Goal: Transaction & Acquisition: Register for event/course

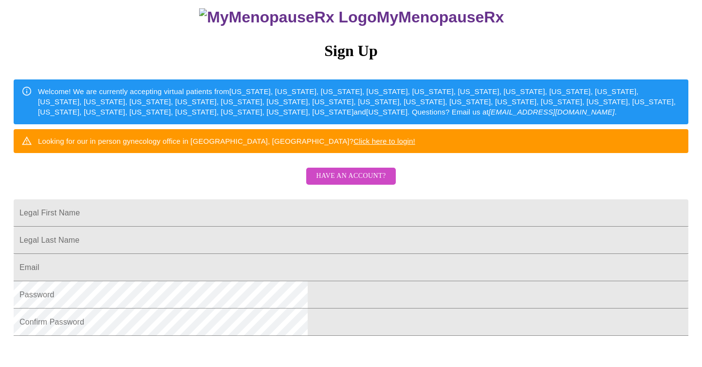
scroll to position [95, 0]
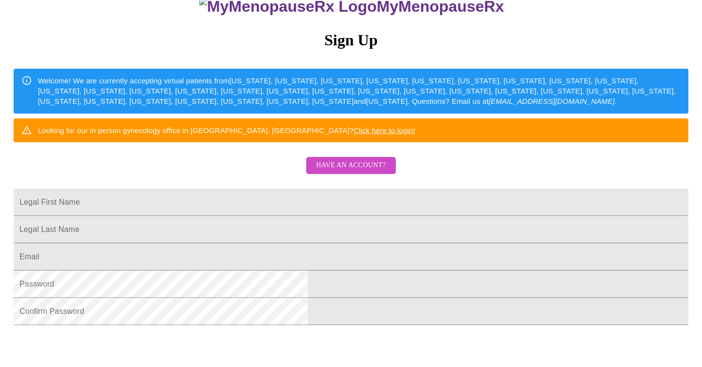
click at [350, 171] on span "Have an account?" at bounding box center [351, 165] width 70 height 12
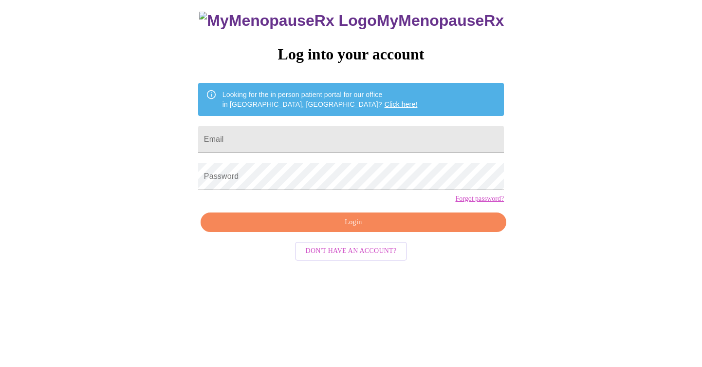
scroll to position [10, 0]
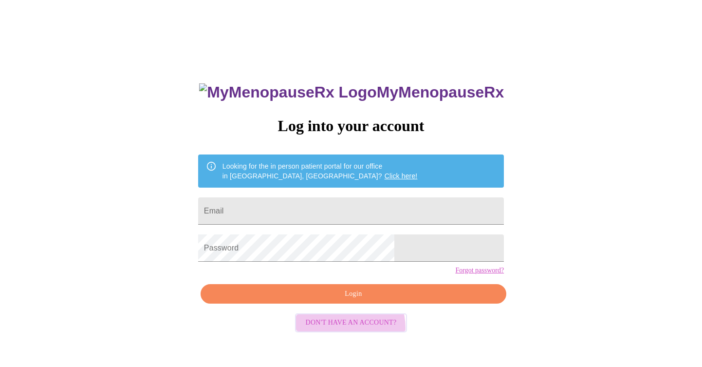
click at [347, 329] on span "Don't have an account?" at bounding box center [351, 322] width 91 height 12
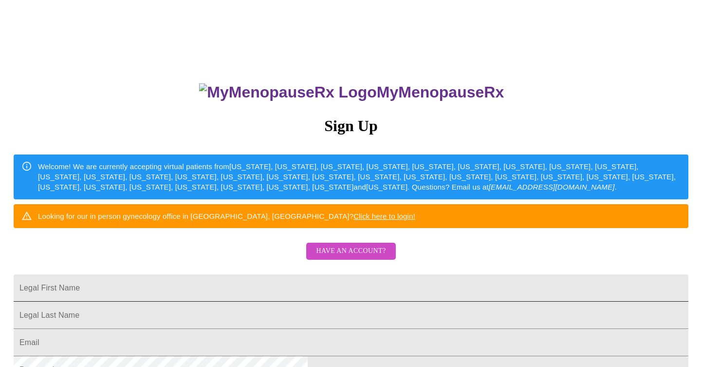
click at [314, 301] on input "Legal First Name" at bounding box center [351, 287] width 675 height 27
type input "[PERSON_NAME]"
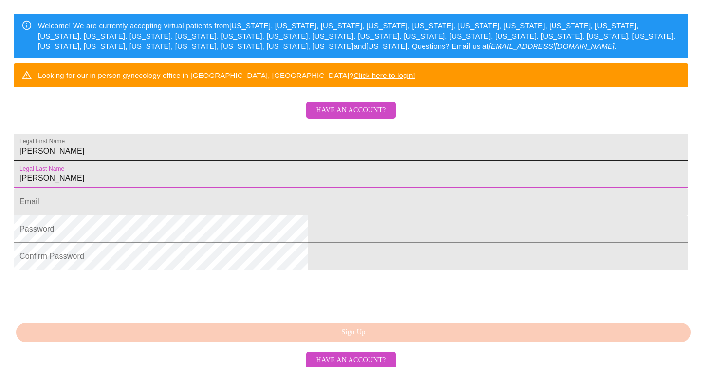
scroll to position [202, 0]
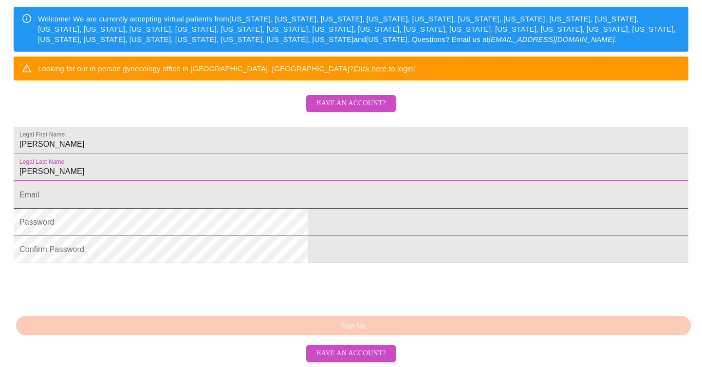
type input "[PERSON_NAME]"
click at [294, 204] on input "Legal First Name" at bounding box center [351, 194] width 675 height 27
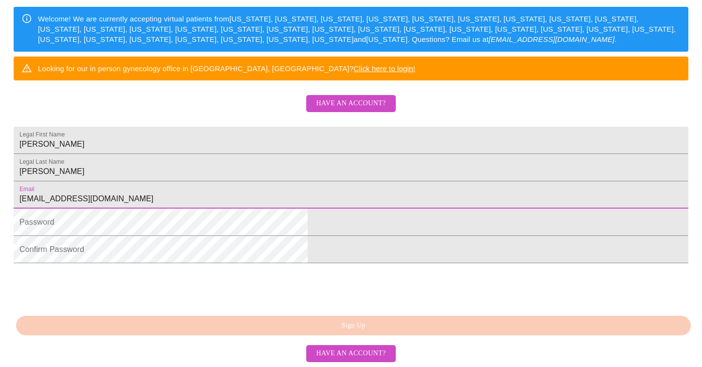
type input "[EMAIL_ADDRESS][DOMAIN_NAME]"
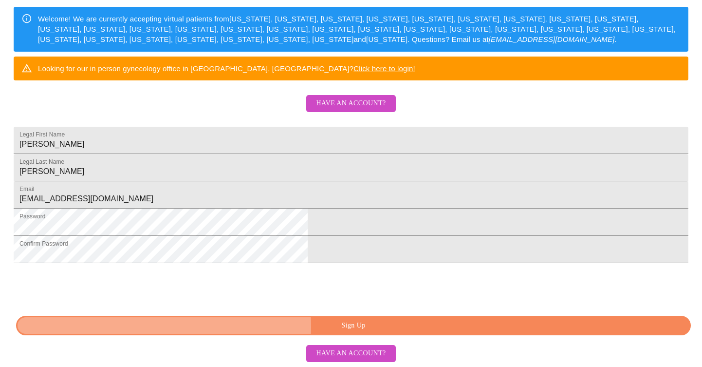
click at [319, 331] on span "Sign Up" at bounding box center [353, 325] width 652 height 12
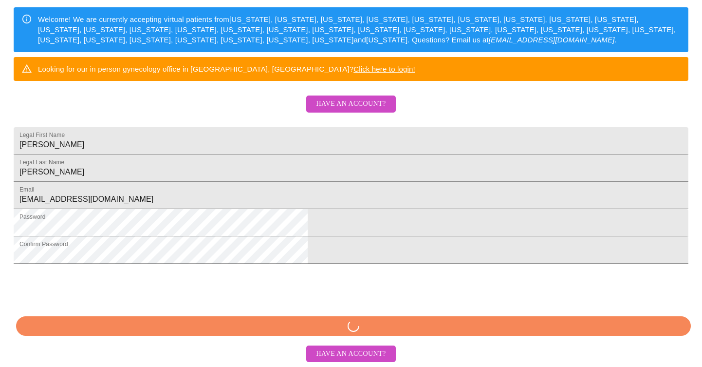
scroll to position [193, 0]
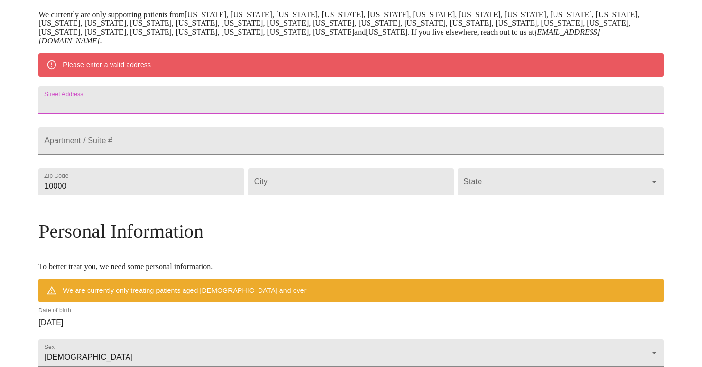
click at [213, 104] on input "Street Address" at bounding box center [350, 99] width 625 height 27
type input "141 Shelley Lane"
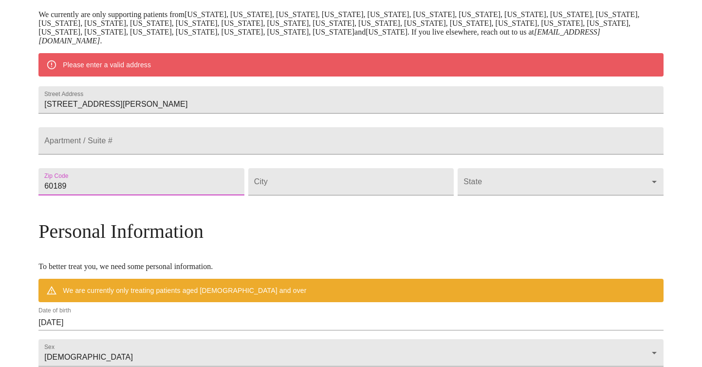
type input "60189"
type input "Wheaton"
click at [498, 202] on div "State ​" at bounding box center [560, 181] width 209 height 41
click at [505, 207] on body "MyMenopauseRx Welcome to MyMenopauseRx Since it's your first time here, you'll …" at bounding box center [351, 195] width 694 height 768
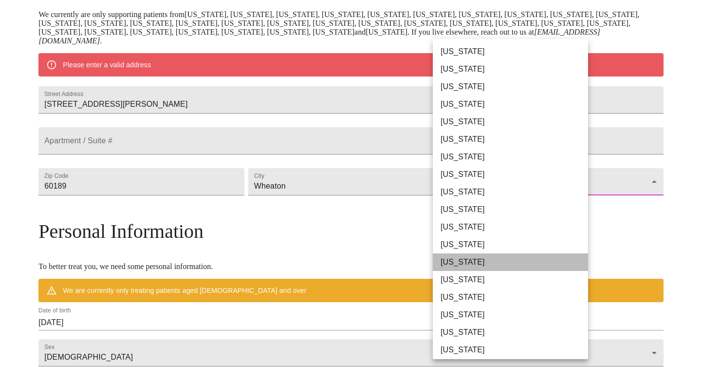
click at [462, 261] on li "Illinois" at bounding box center [510, 262] width 155 height 18
type input "Illinois"
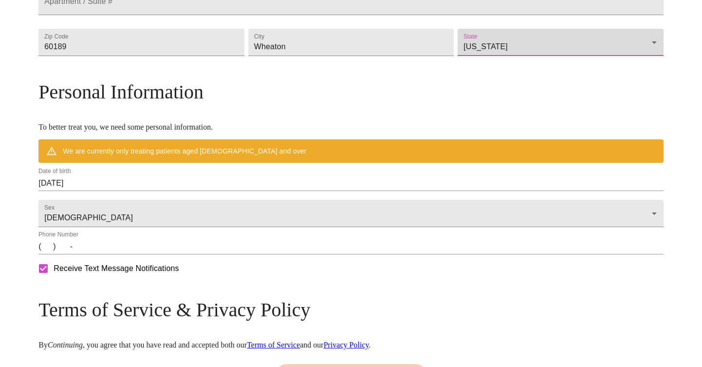
scroll to position [304, 0]
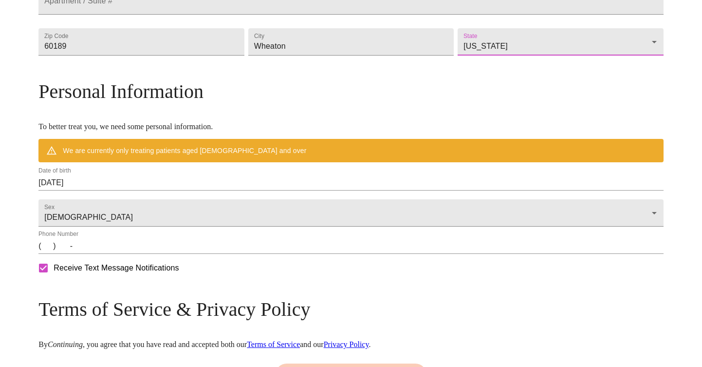
click at [146, 190] on input "09/07/2025" at bounding box center [350, 183] width 625 height 16
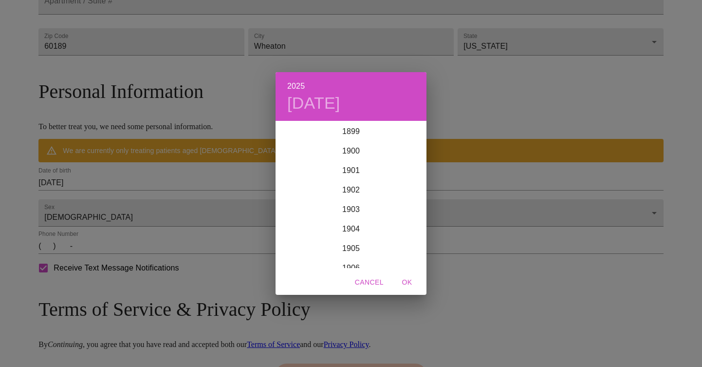
scroll to position [2395, 0]
click at [309, 107] on h4 "Sun, Sep 7" at bounding box center [313, 103] width 53 height 20
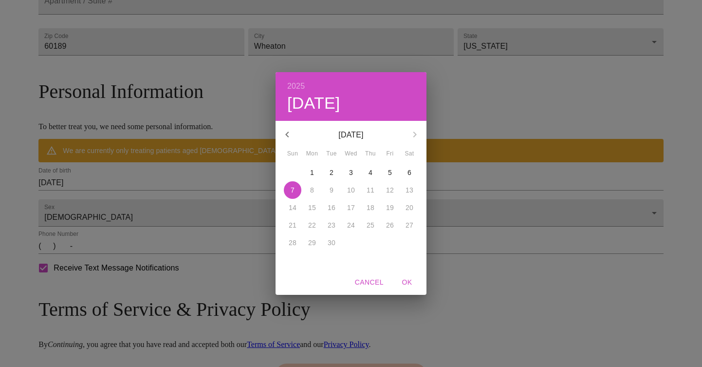
click at [283, 135] on icon "button" at bounding box center [287, 135] width 12 height 12
click at [391, 189] on p "8" at bounding box center [390, 190] width 4 height 10
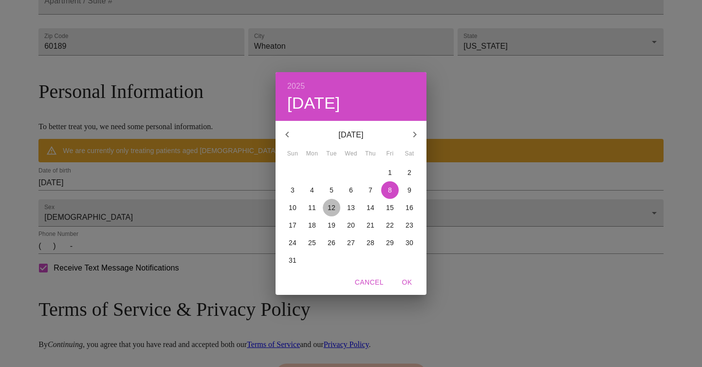
click at [330, 206] on p "12" at bounding box center [332, 207] width 8 height 10
click at [369, 132] on p "August 2025" at bounding box center [351, 135] width 104 height 12
click at [410, 131] on icon "button" at bounding box center [415, 135] width 12 height 12
click at [180, 200] on div "2025 Tue, Aug 12 September 2025 Sun Mon Tue Wed Thu Fri Sat 31 1 2 3 4 5 6 7 8 …" at bounding box center [351, 183] width 702 height 367
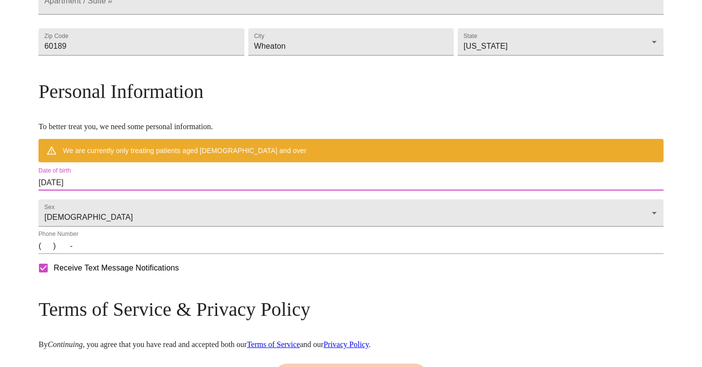
click at [157, 190] on input "09/07/2025" at bounding box center [350, 183] width 625 height 16
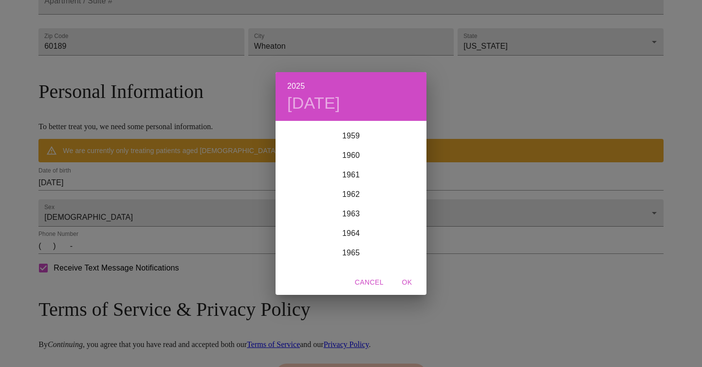
scroll to position [1161, 0]
click at [355, 158] on div "1960" at bounding box center [351, 157] width 151 height 19
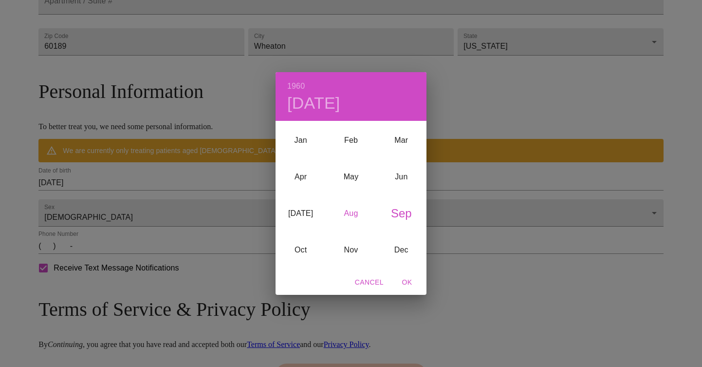
click at [352, 209] on div "Aug" at bounding box center [351, 213] width 50 height 37
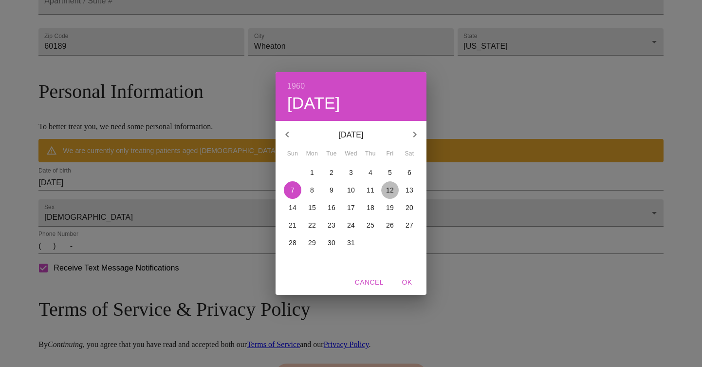
click at [387, 187] on p "12" at bounding box center [390, 190] width 8 height 10
click at [409, 280] on span "OK" at bounding box center [406, 282] width 23 height 12
type input "08/12/1960"
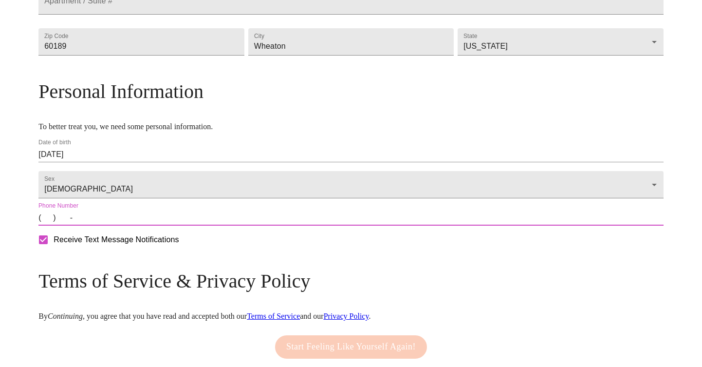
click at [121, 225] on input "(   )    -" at bounding box center [350, 218] width 625 height 16
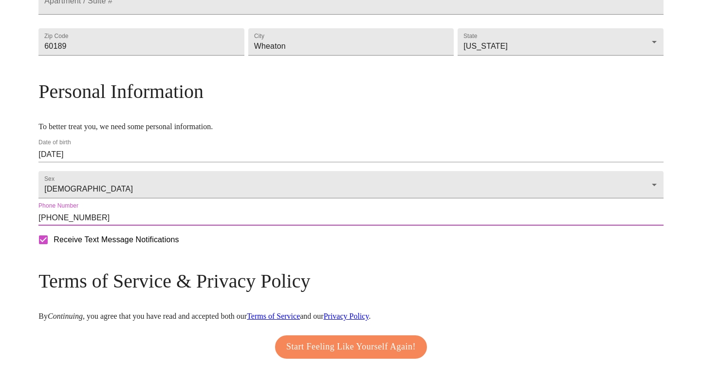
type input "(630) 862-4655"
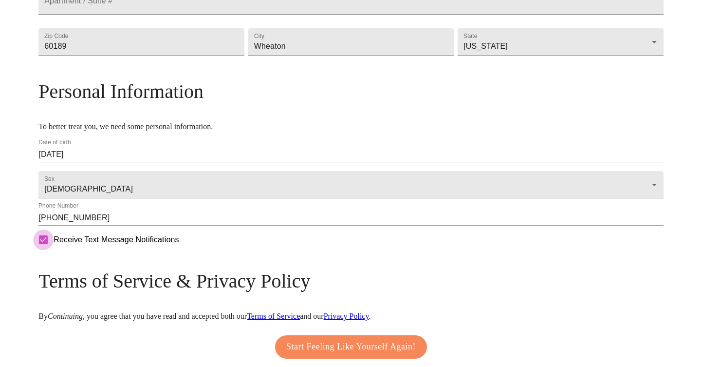
click at [54, 250] on input "Receive Text Message Notifications" at bounding box center [43, 239] width 20 height 20
checkbox input "false"
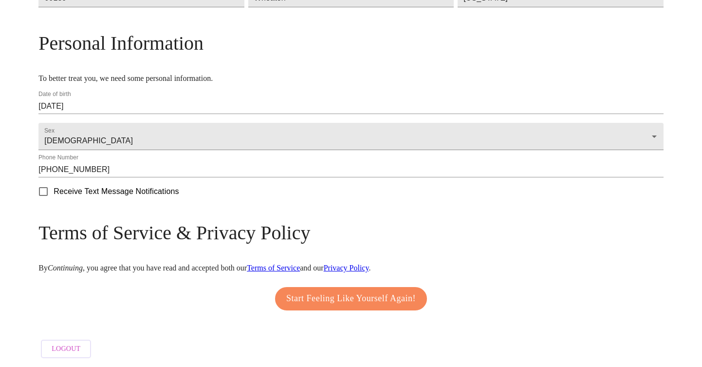
scroll to position [382, 0]
click at [356, 293] on span "Start Feeling Like Yourself Again!" at bounding box center [350, 299] width 129 height 16
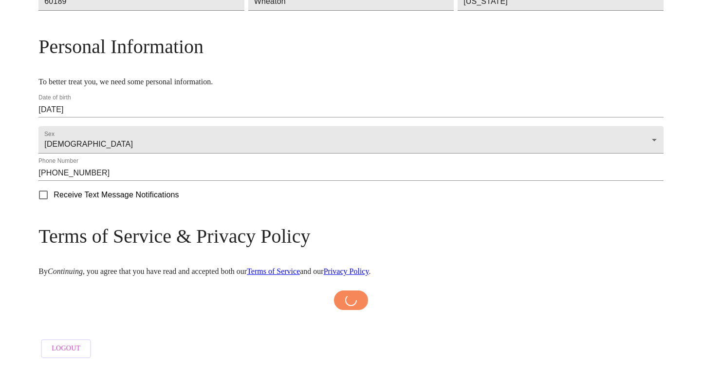
scroll to position [378, 0]
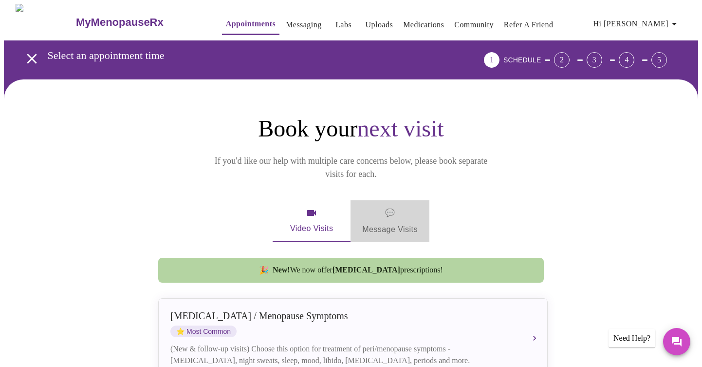
click at [403, 206] on span "💬 Message Visits" at bounding box center [389, 221] width 55 height 30
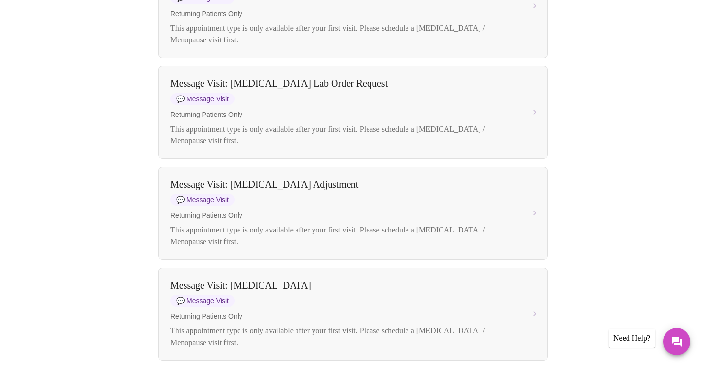
scroll to position [483, 0]
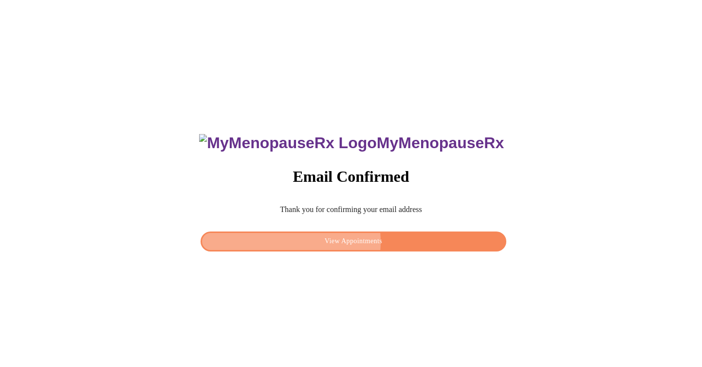
click at [348, 239] on span "View Appointments" at bounding box center [353, 241] width 283 height 12
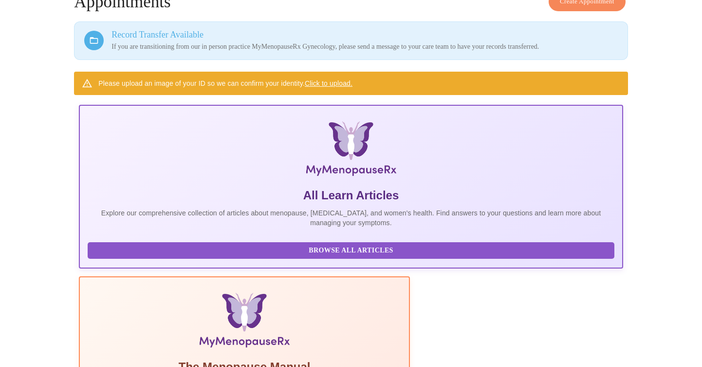
scroll to position [77, 0]
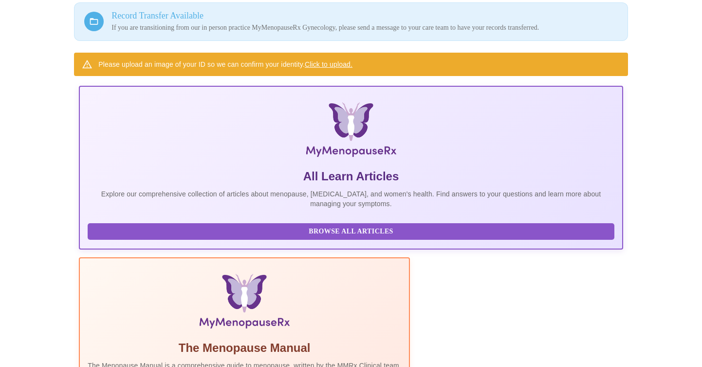
click at [169, 238] on span "Browse All Articles" at bounding box center [350, 231] width 507 height 12
